Goal: Information Seeking & Learning: Learn about a topic

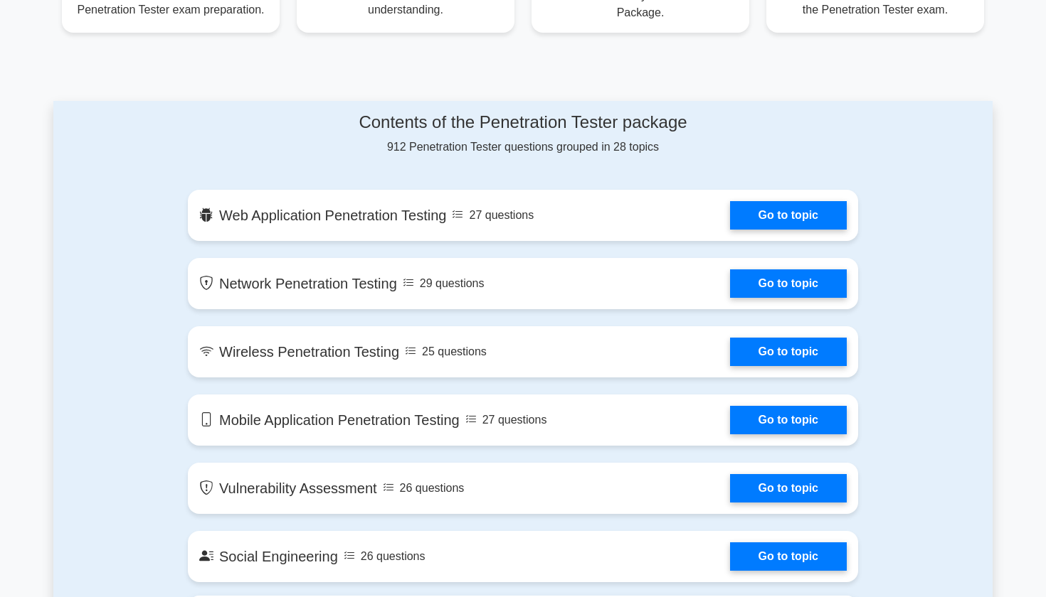
scroll to position [669, 0]
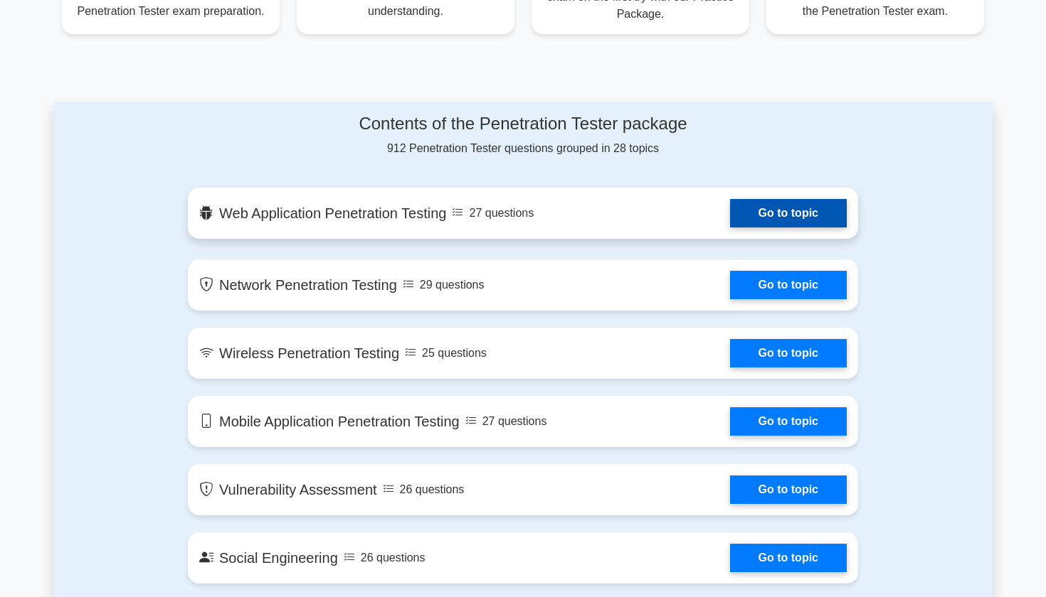
click at [773, 222] on link "Go to topic" at bounding box center [788, 213] width 117 height 28
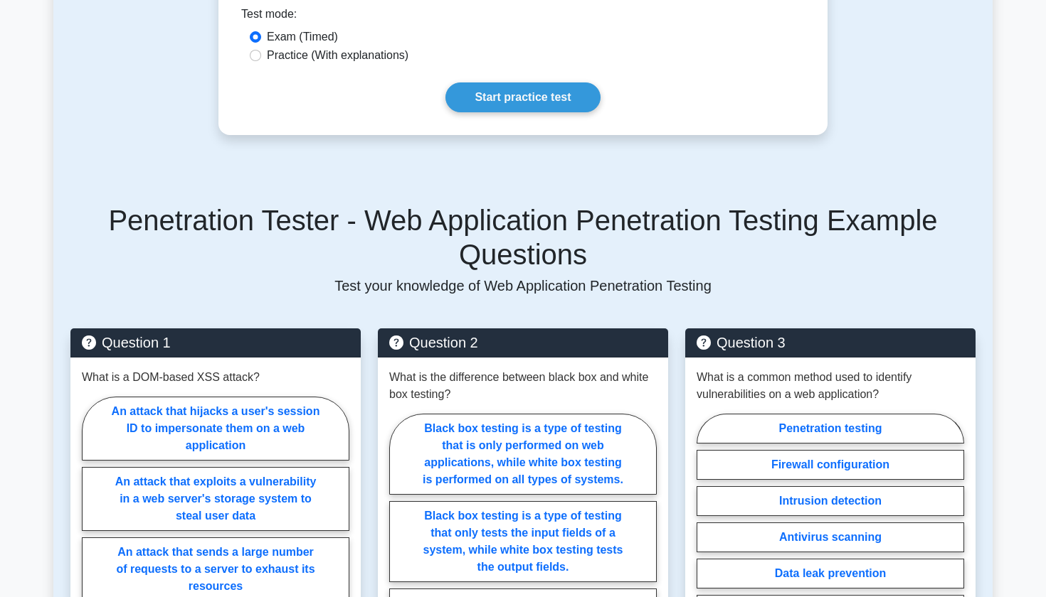
scroll to position [679, 0]
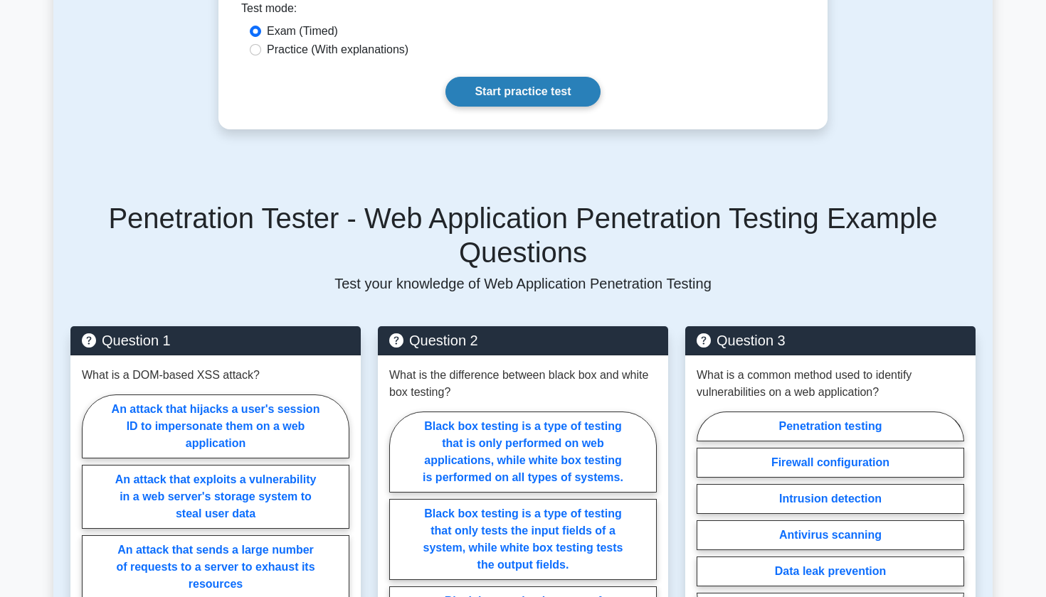
click at [500, 82] on link "Start practice test" at bounding box center [522, 92] width 154 height 30
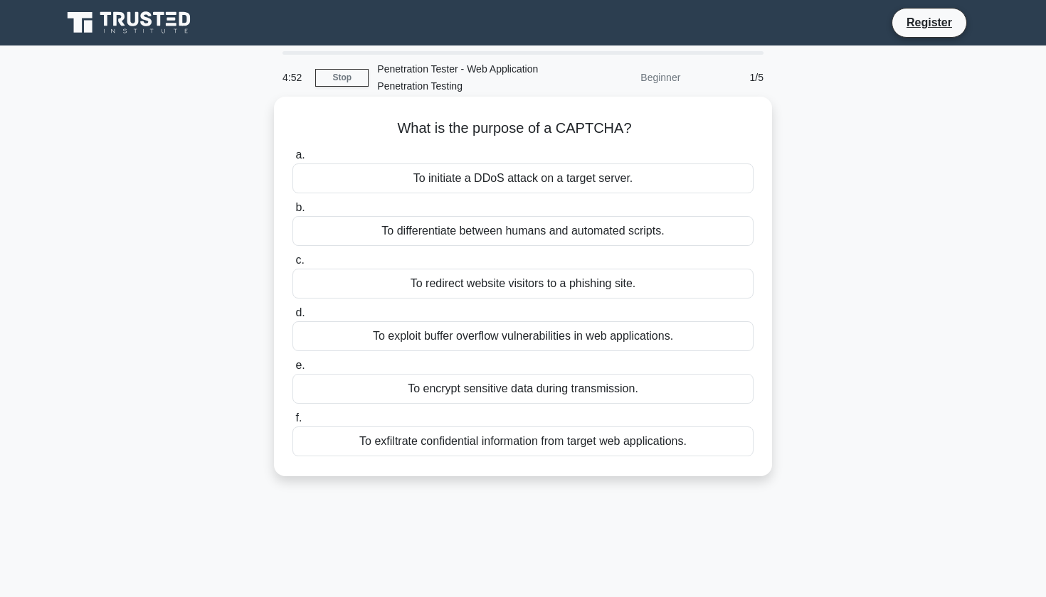
click at [382, 390] on div "To encrypt sensitive data during transmission." at bounding box center [522, 389] width 461 height 30
click at [292, 371] on input "e. To encrypt sensitive data during transmission." at bounding box center [292, 365] width 0 height 9
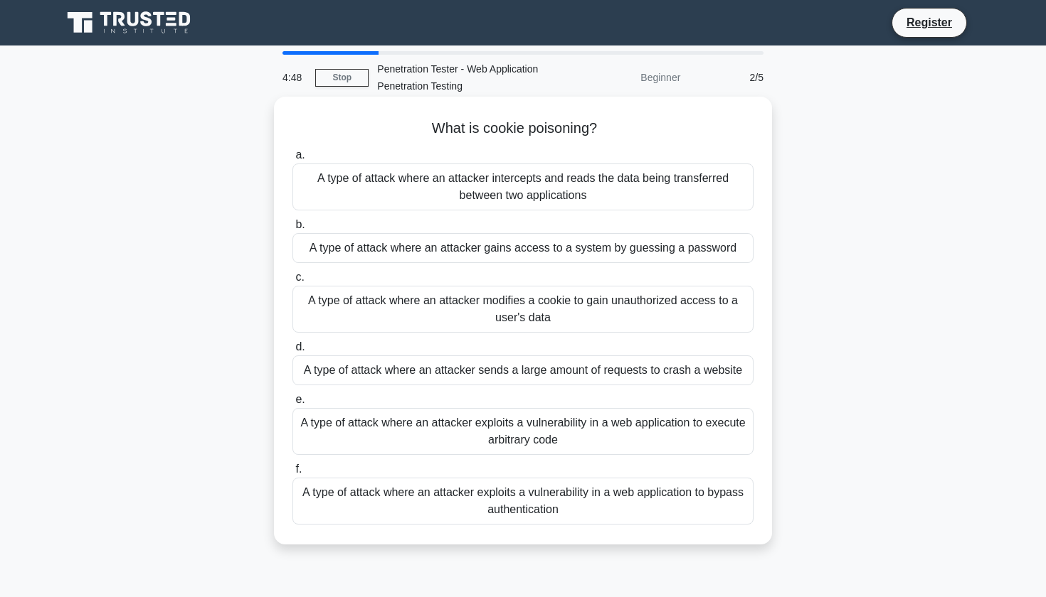
click at [398, 312] on div "A type of attack where an attacker modifies a cookie to gain unauthorized acces…" at bounding box center [522, 309] width 461 height 47
click at [292, 282] on input "c. A type of attack where an attacker modifies a cookie to gain unauthorized ac…" at bounding box center [292, 277] width 0 height 9
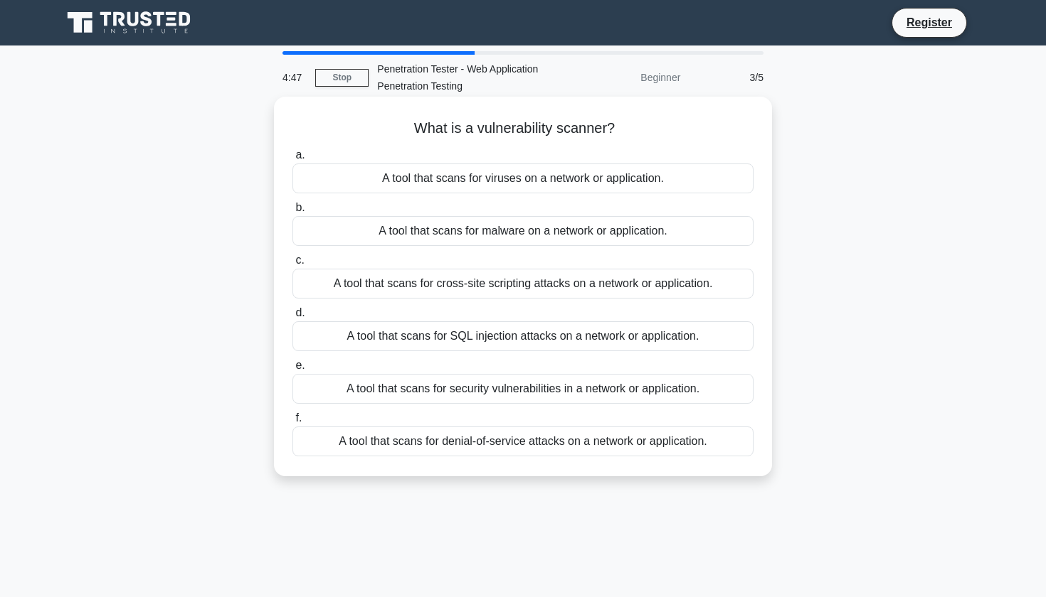
click at [428, 248] on div "a. A tool that scans for viruses on a network or application. b. A tool that sc…" at bounding box center [523, 302] width 478 height 316
click at [432, 234] on div "A tool that scans for malware on a network or application." at bounding box center [522, 231] width 461 height 30
click at [292, 213] on input "b. A tool that scans for malware on a network or application." at bounding box center [292, 207] width 0 height 9
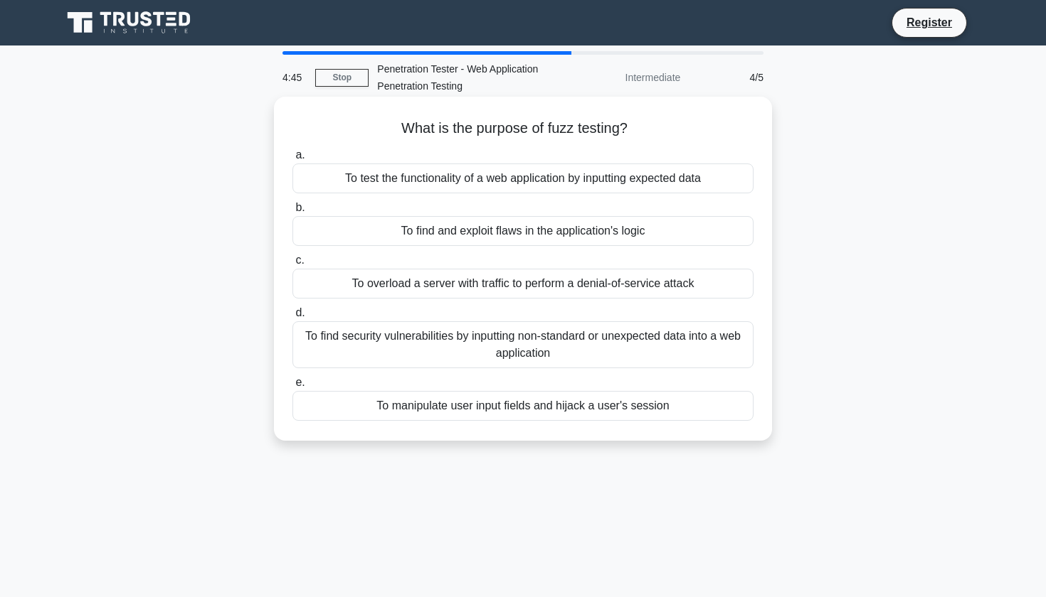
click at [455, 176] on div "To test the functionality of a web application by inputting expected data" at bounding box center [522, 179] width 461 height 30
click at [292, 160] on input "a. To test the functionality of a web application by inputting expected data" at bounding box center [292, 155] width 0 height 9
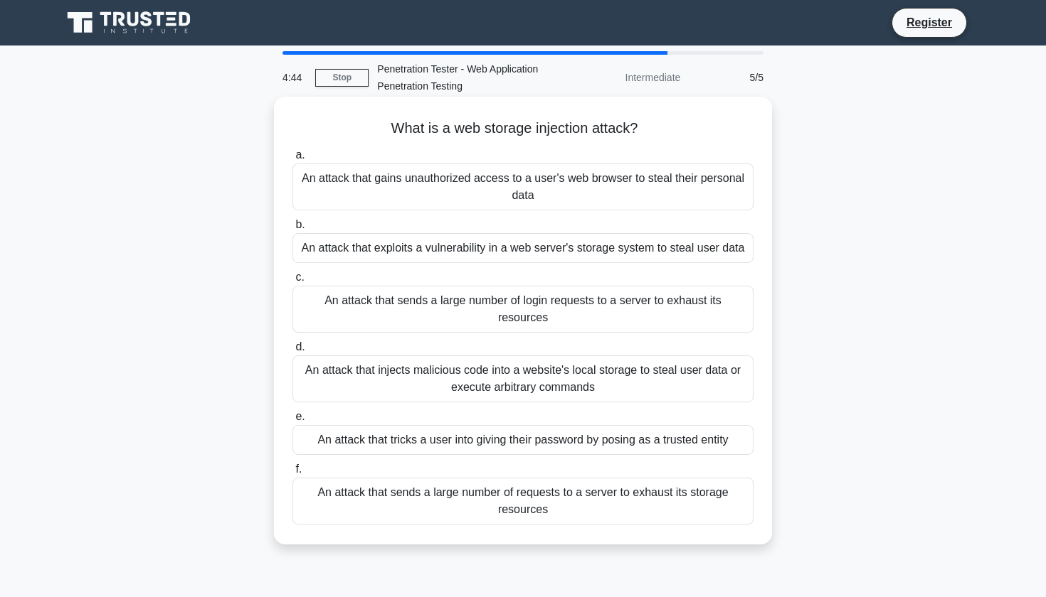
click at [392, 429] on div "An attack that tricks a user into giving their password by posing as a trusted …" at bounding box center [522, 440] width 461 height 30
click at [292, 422] on input "e. An attack that tricks a user into giving their password by posing as a trust…" at bounding box center [292, 417] width 0 height 9
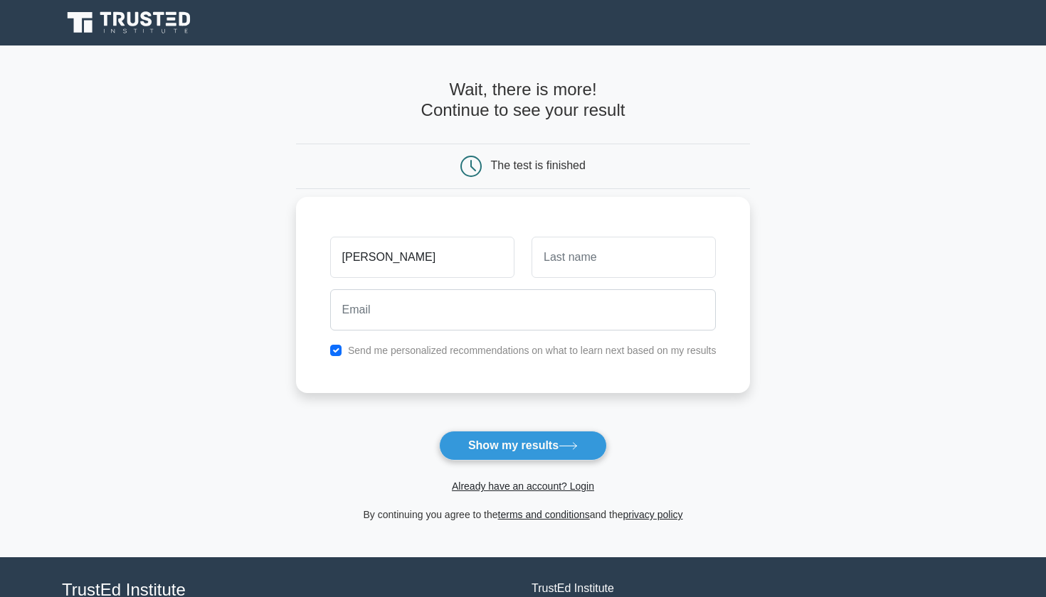
type input "Sayan"
type input "Majumder"
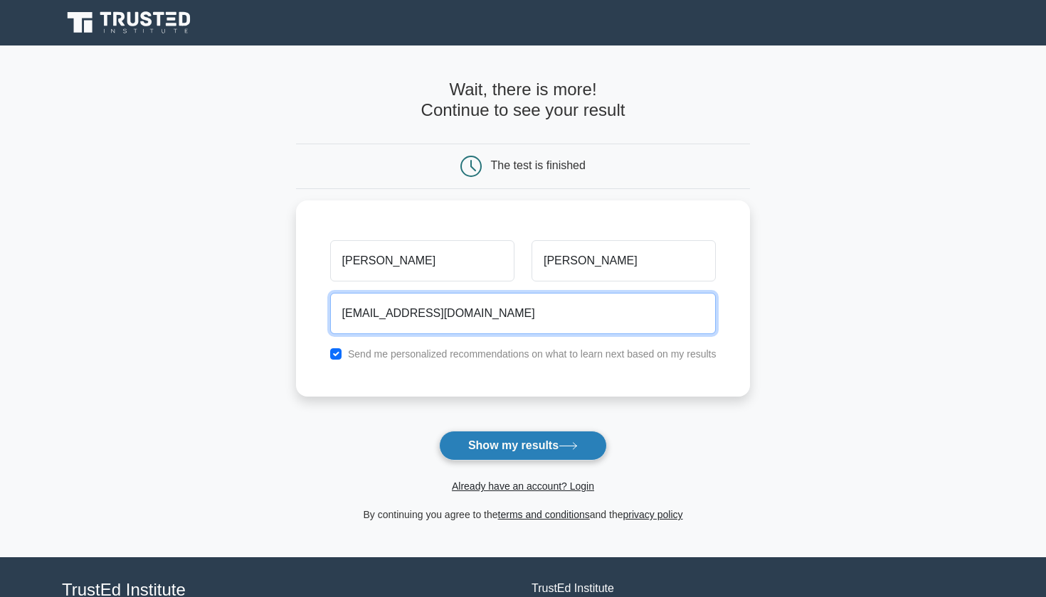
type input "sayanmajumder90@gmail.com"
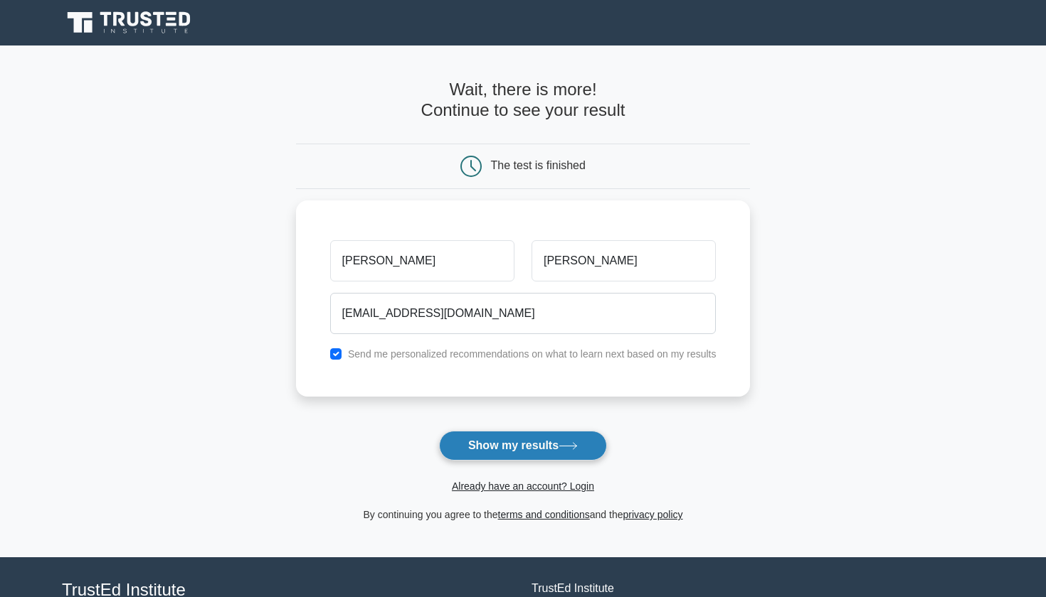
click at [486, 447] on button "Show my results" at bounding box center [523, 446] width 168 height 30
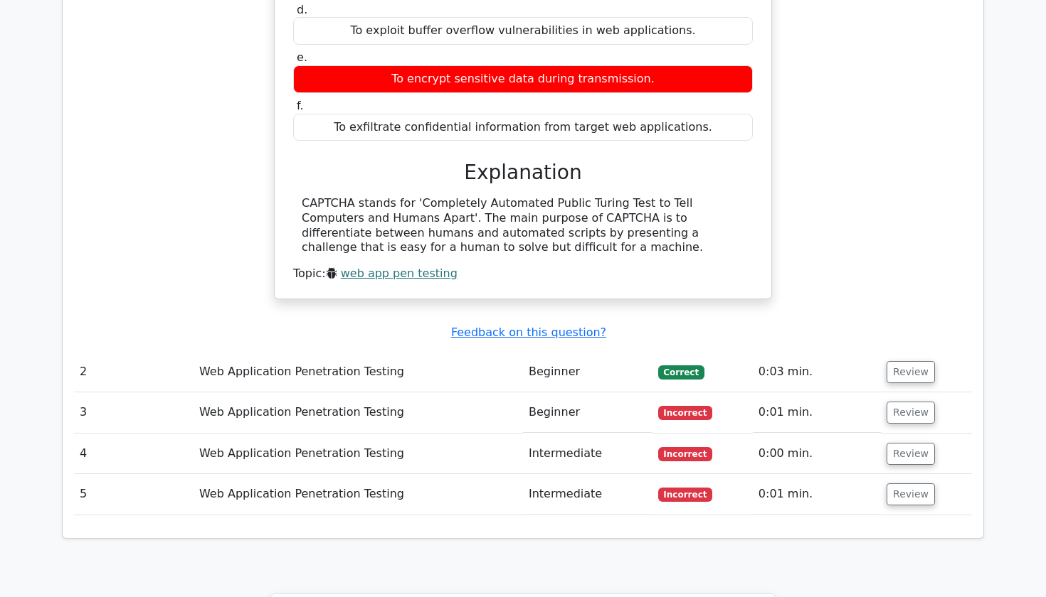
scroll to position [1373, 0]
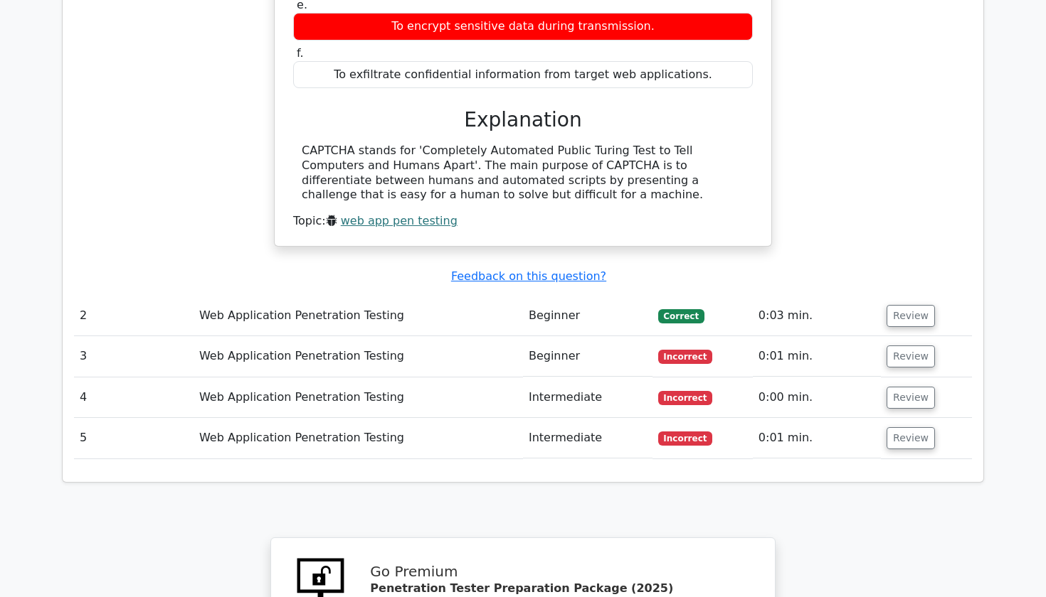
click at [325, 336] on td "Web Application Penetration Testing" at bounding box center [357, 356] width 329 height 41
click at [897, 346] on button "Review" at bounding box center [910, 357] width 48 height 22
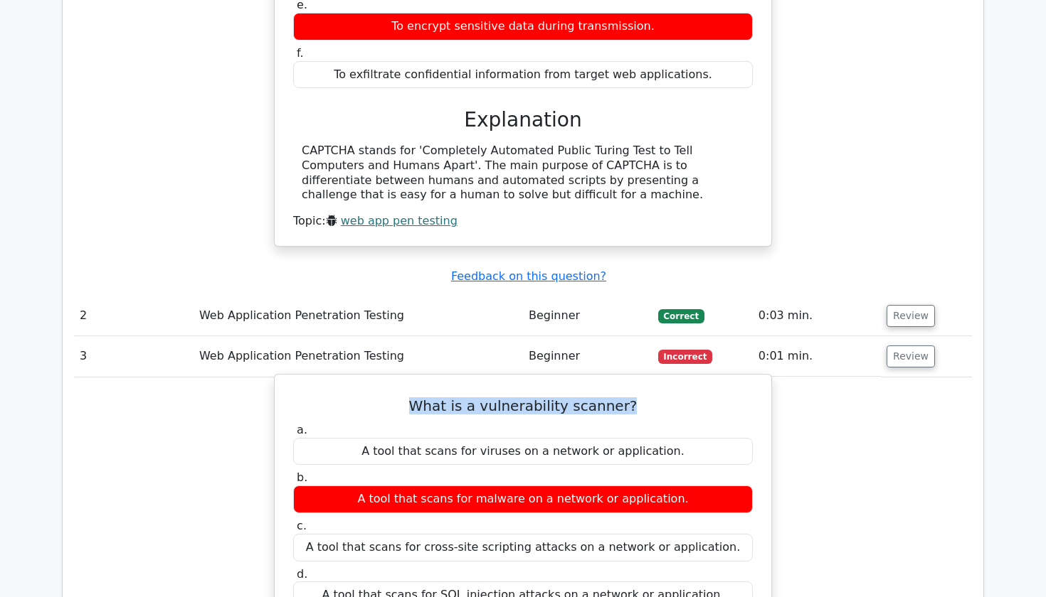
drag, startPoint x: 425, startPoint y: 357, endPoint x: 624, endPoint y: 355, distance: 199.2
click at [624, 398] on h5 "What is a vulnerability scanner?" at bounding box center [523, 406] width 462 height 17
copy h5 "What is a vulnerability scanner?"
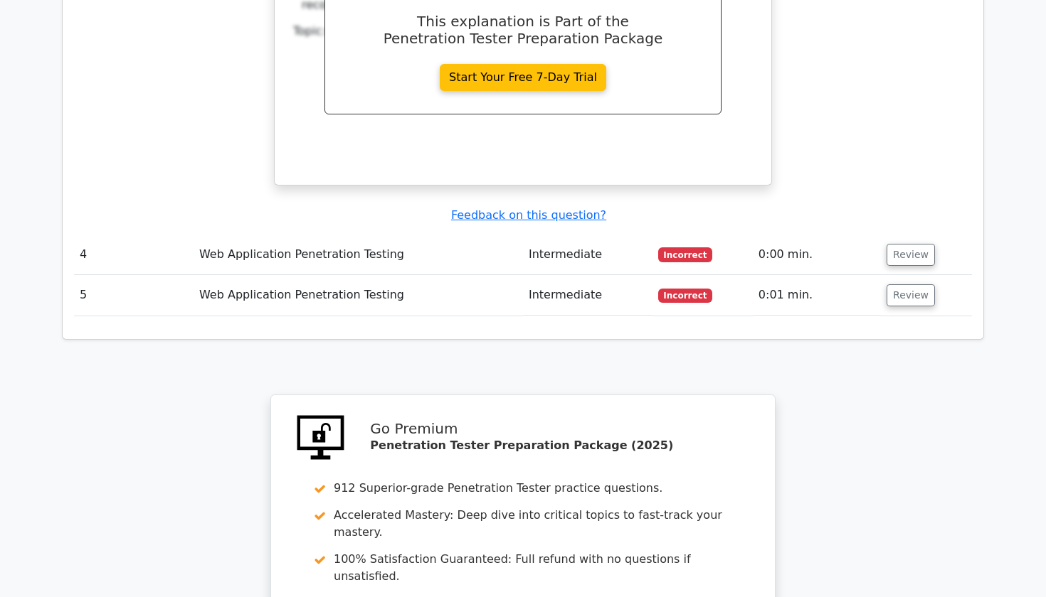
scroll to position [2179, 0]
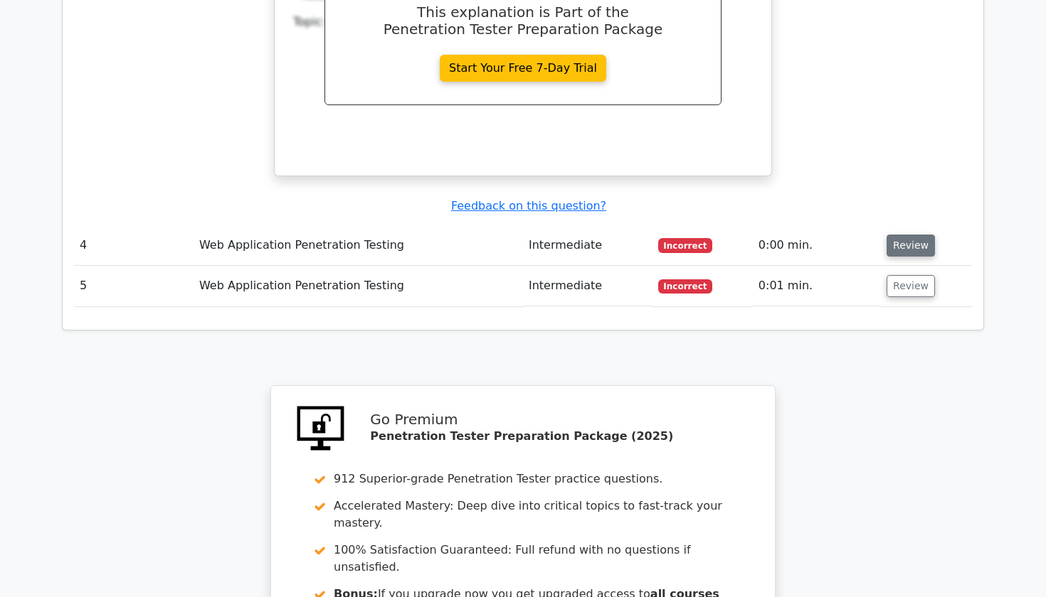
click at [910, 235] on button "Review" at bounding box center [910, 246] width 48 height 22
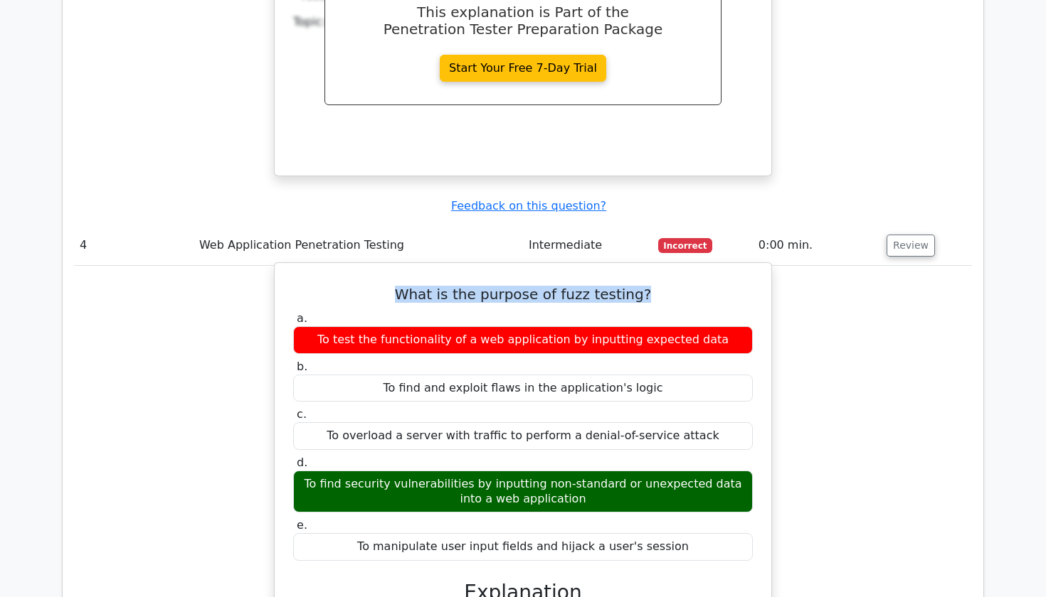
drag, startPoint x: 413, startPoint y: 240, endPoint x: 665, endPoint y: 250, distance: 252.7
click at [665, 269] on div "What is the purpose of fuzz testing? a. To test the functionality of a web appl…" at bounding box center [522, 548] width 485 height 558
copy h5 "What is the purpose of fuzz testing?"
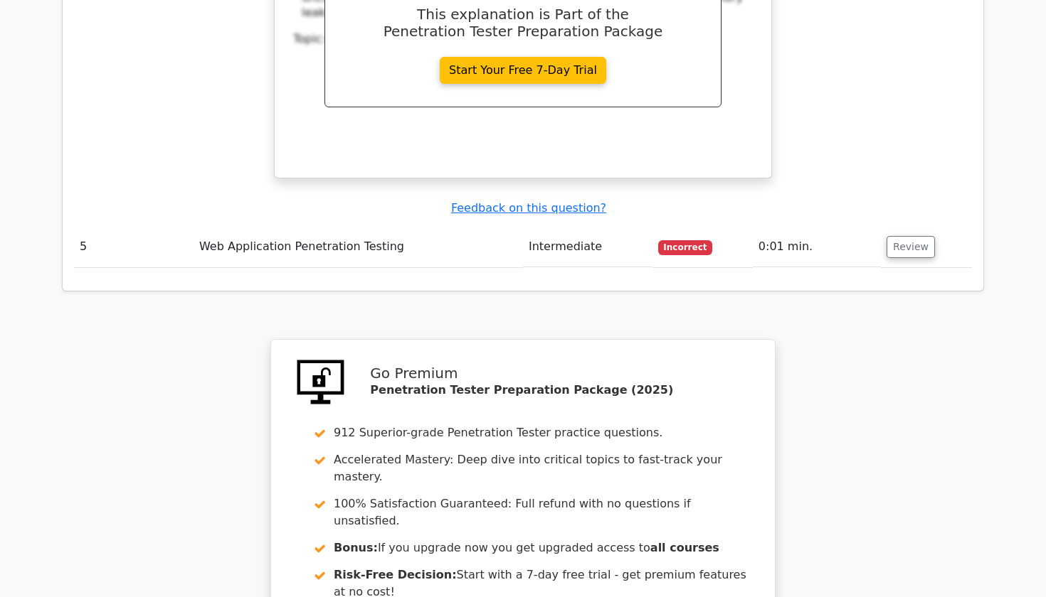
scroll to position [2847, 0]
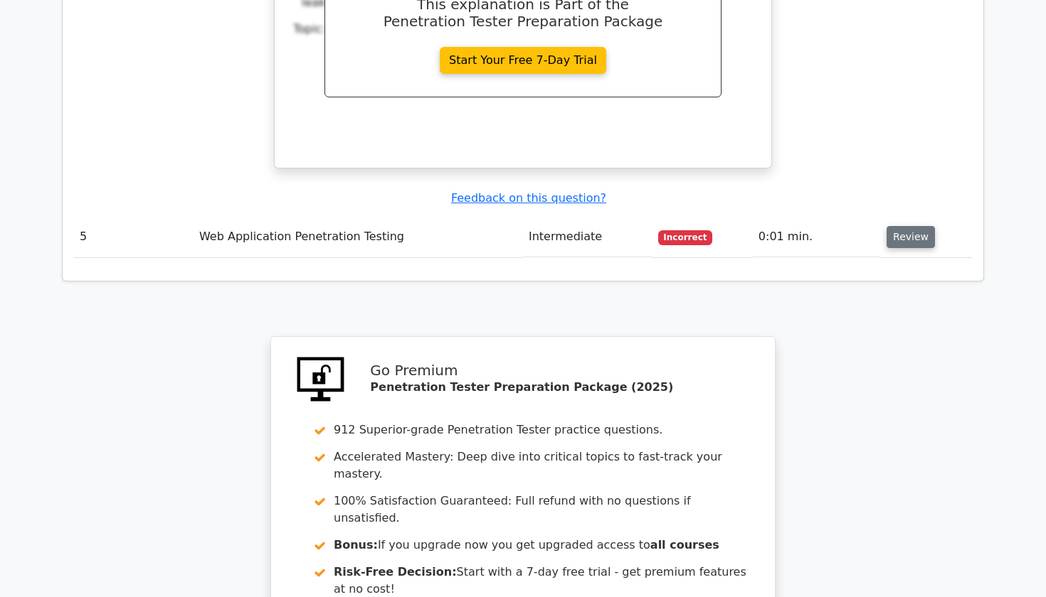
click at [912, 226] on button "Review" at bounding box center [910, 237] width 48 height 22
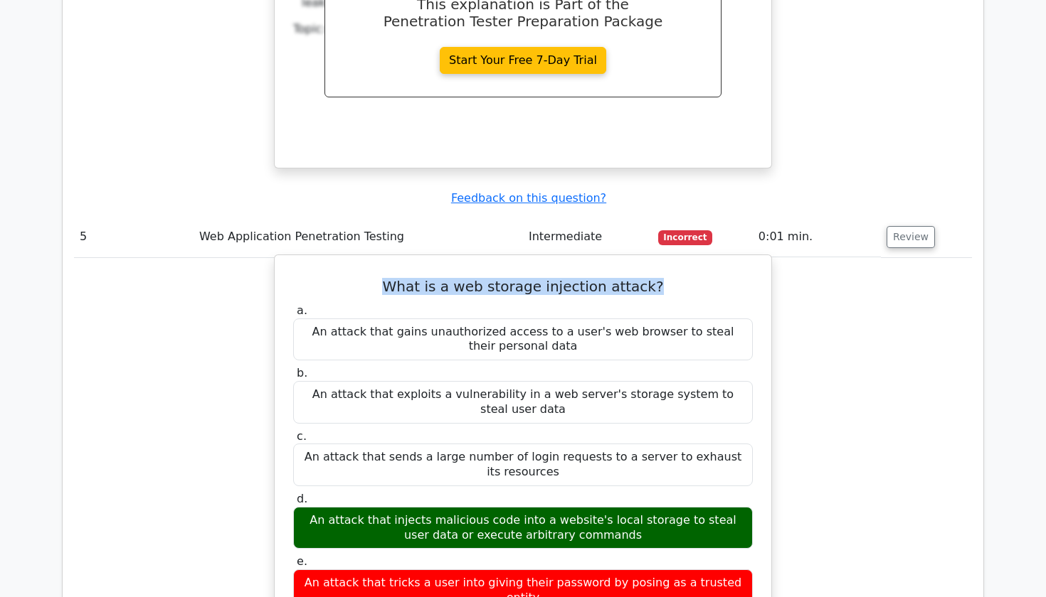
drag, startPoint x: 401, startPoint y: 225, endPoint x: 659, endPoint y: 229, distance: 258.2
click at [659, 278] on h5 "What is a web storage injection attack?" at bounding box center [523, 286] width 462 height 17
copy h5 "What is a web storage injection attack?"
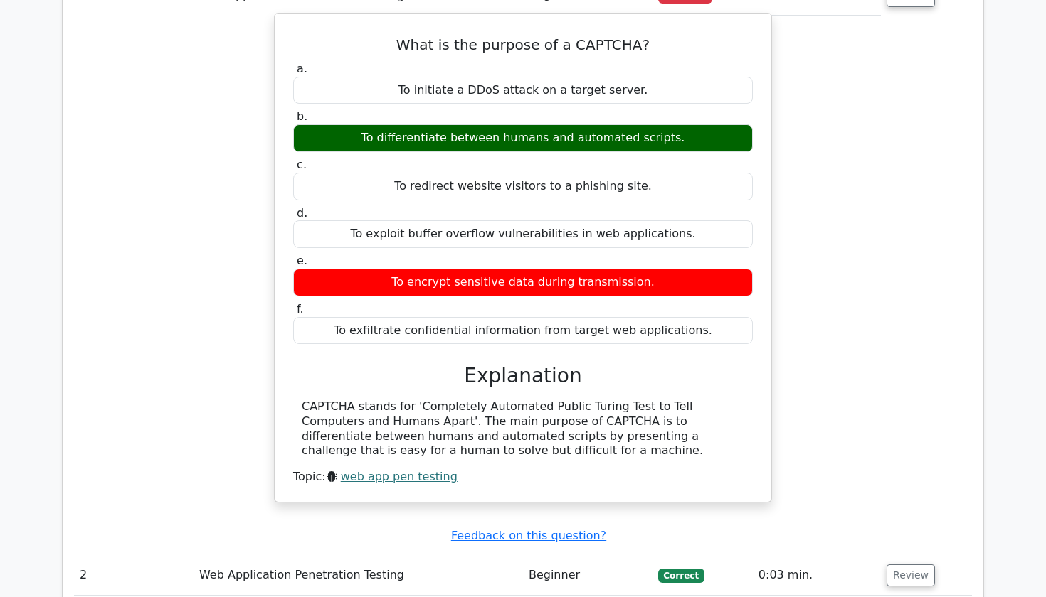
scroll to position [1123, 0]
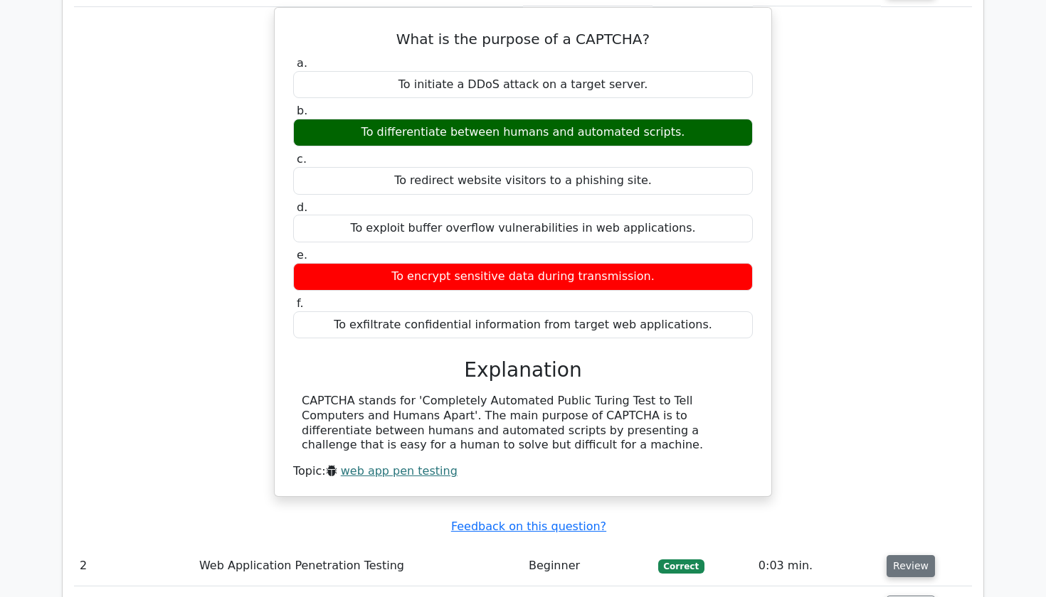
click at [899, 555] on button "Review" at bounding box center [910, 566] width 48 height 22
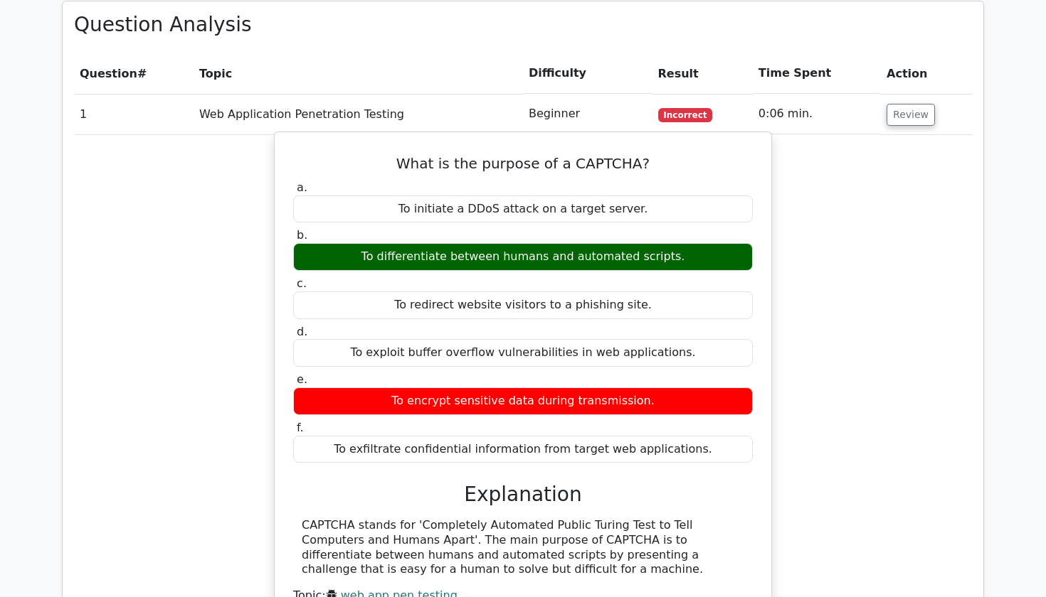
scroll to position [932, 0]
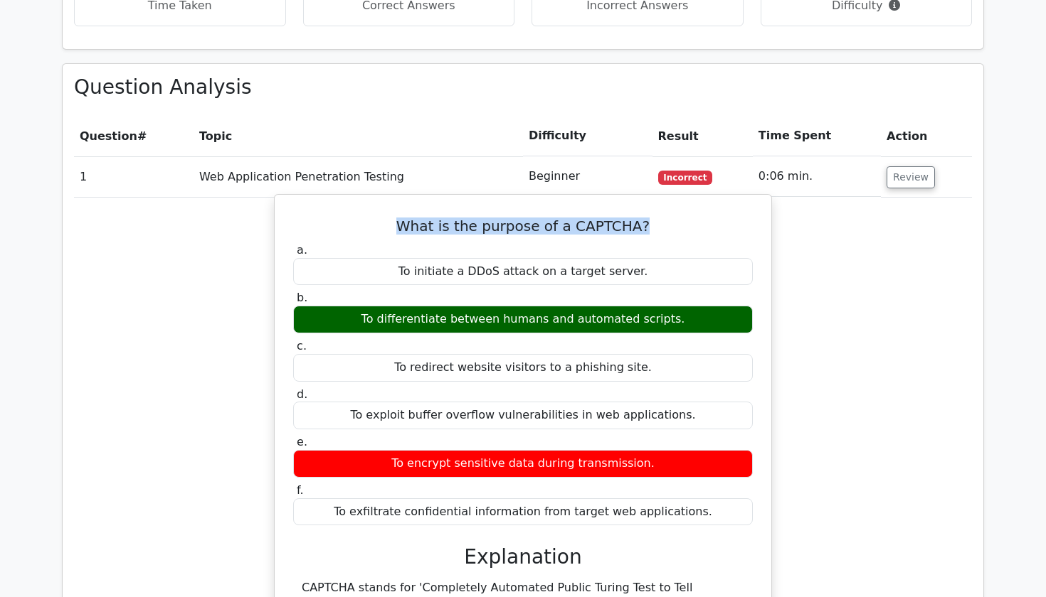
drag, startPoint x: 410, startPoint y: 189, endPoint x: 654, endPoint y: 193, distance: 243.3
click at [654, 218] on h5 "What is the purpose of a CAPTCHA?" at bounding box center [523, 226] width 462 height 17
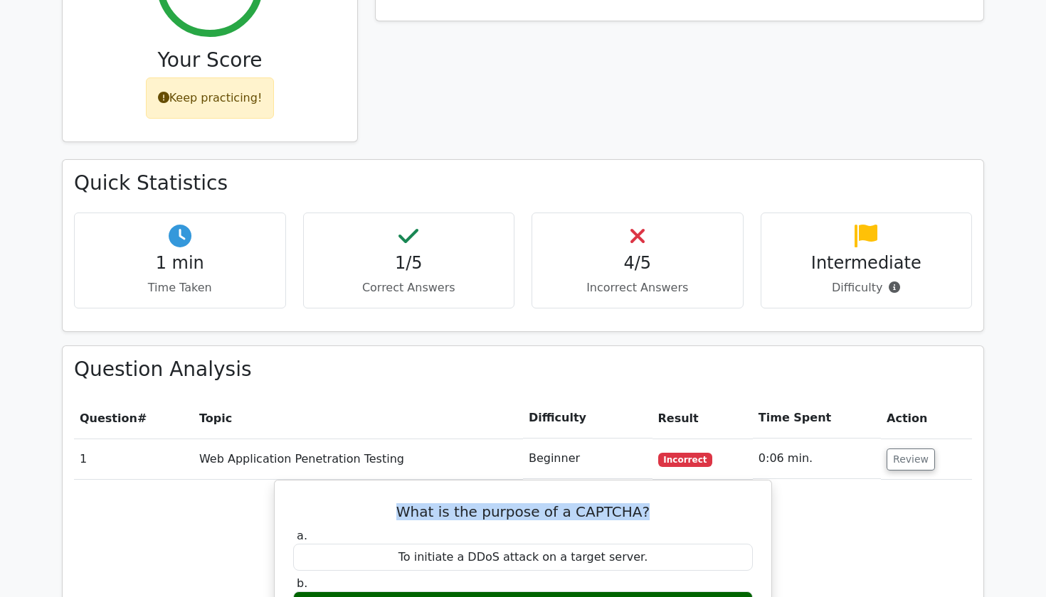
scroll to position [649, 0]
click at [914, 450] on button "Review" at bounding box center [910, 461] width 48 height 22
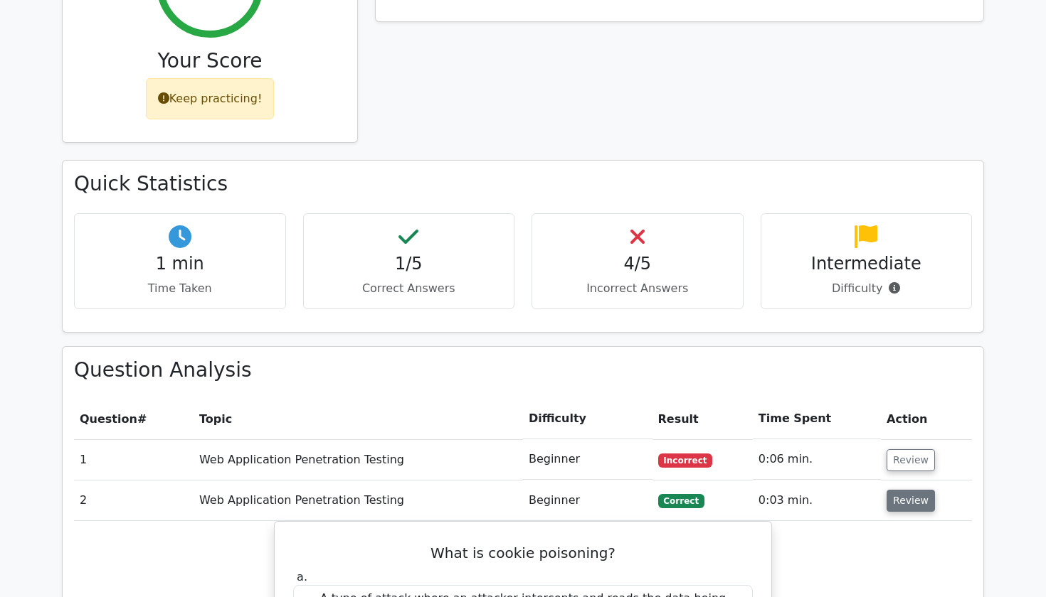
click at [903, 490] on button "Review" at bounding box center [910, 501] width 48 height 22
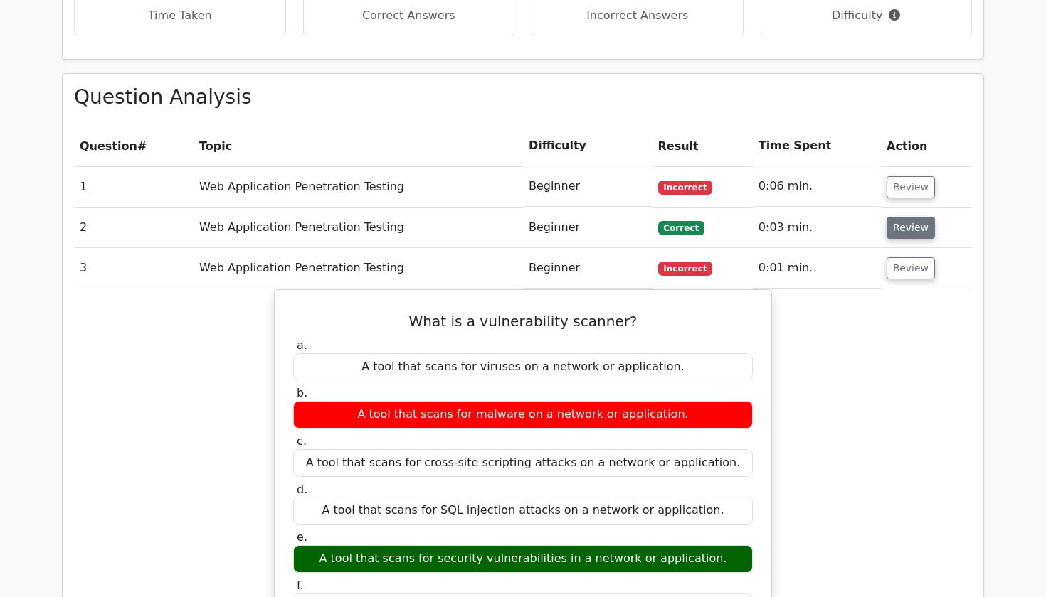
scroll to position [924, 0]
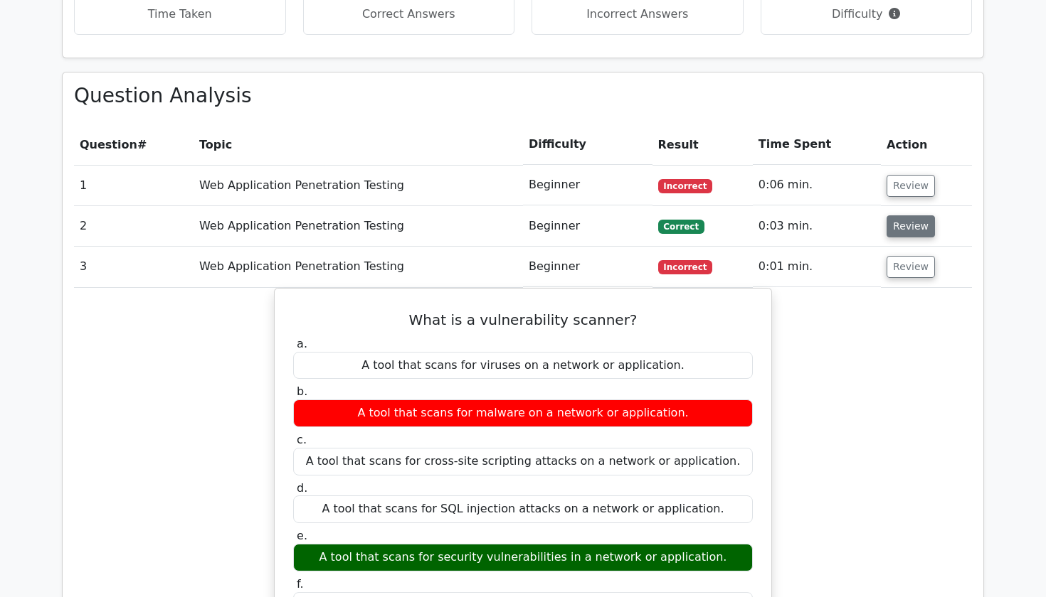
click at [913, 216] on button "Review" at bounding box center [910, 227] width 48 height 22
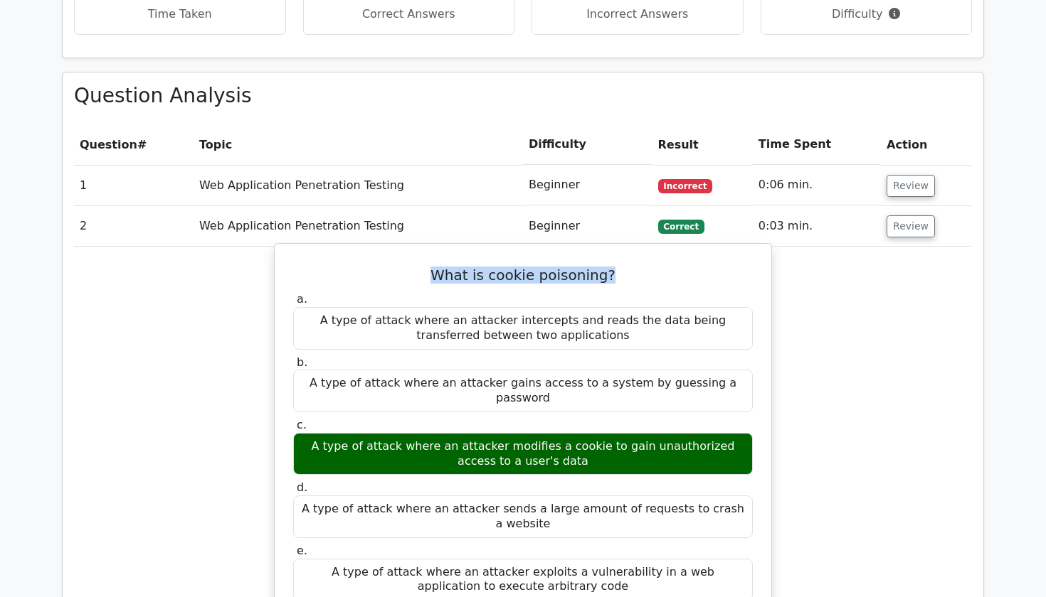
drag, startPoint x: 441, startPoint y: 238, endPoint x: 613, endPoint y: 233, distance: 172.2
click at [613, 267] on h5 "What is cookie poisoning?" at bounding box center [523, 275] width 462 height 17
copy h5 "What is cookie poisoning?"
